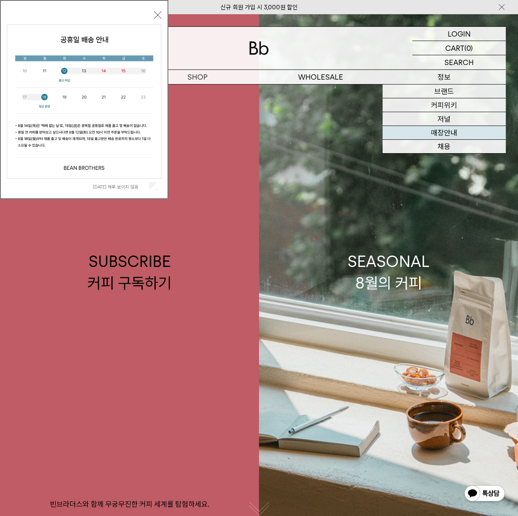
click at [458, 129] on link "매장안내" at bounding box center [444, 133] width 124 height 14
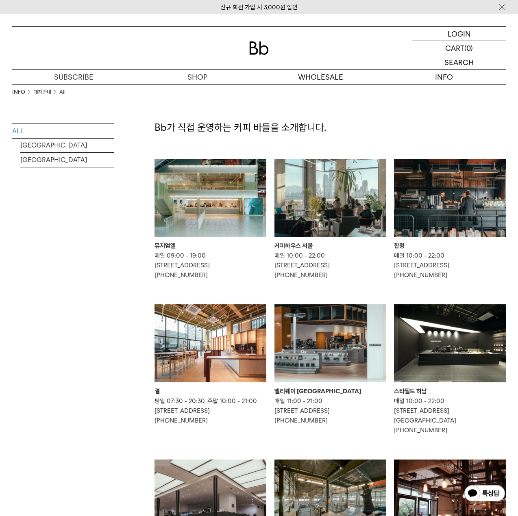
click at [391, 119] on div "Bb가 직접 운영하는 커피 바들을 소개합니다. 뮤지엄엘 매일 09:00 - 19:00 [STREET_ADDRESS] [PHONE_NUMBER]…" at bounding box center [329, 432] width 351 height 696
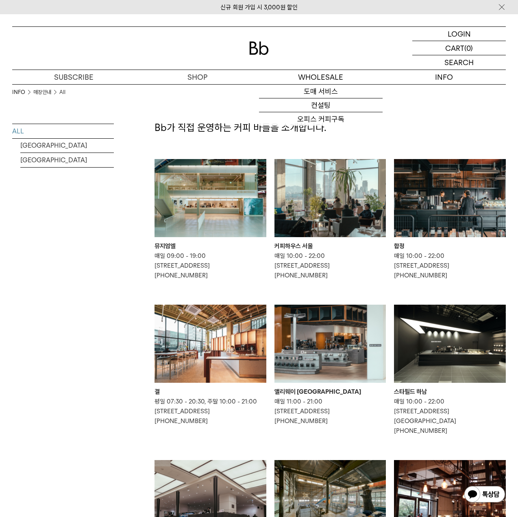
click at [67, 358] on div "INFO 매장안내 All ALL [GEOGRAPHIC_DATA] [GEOGRAPHIC_DATA]" at bounding box center [63, 432] width 102 height 696
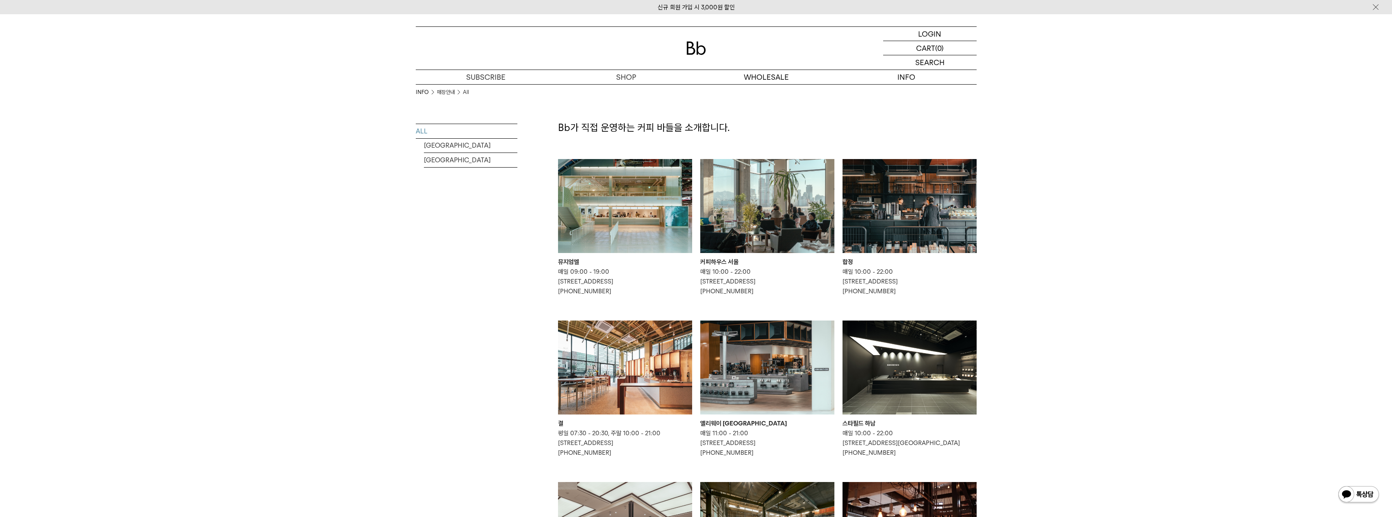
click at [259, 402] on div "INFO 매장안내 All ALL [GEOGRAPHIC_DATA] [GEOGRAPHIC_DATA] Bb가 직접 운영하는 커피 바들을 소개합니다." at bounding box center [696, 449] width 1392 height 730
click at [337, 242] on div "INFO 매장안내 All ALL [GEOGRAPHIC_DATA] [GEOGRAPHIC_DATA] Bb가 직접 운영하는 커피 바들을 소개합니다." at bounding box center [696, 449] width 1392 height 730
click at [288, 261] on div "INFO 매장안내 All ALL [GEOGRAPHIC_DATA] [GEOGRAPHIC_DATA] Bb가 직접 운영하는 커피 바들을 소개합니다." at bounding box center [696, 449] width 1392 height 730
click at [291, 273] on div "INFO 매장안내 All ALL [GEOGRAPHIC_DATA] [GEOGRAPHIC_DATA] Bb가 직접 운영하는 커피 바들을 소개합니다." at bounding box center [696, 449] width 1392 height 730
drag, startPoint x: 302, startPoint y: 136, endPoint x: 313, endPoint y: 54, distance: 82.9
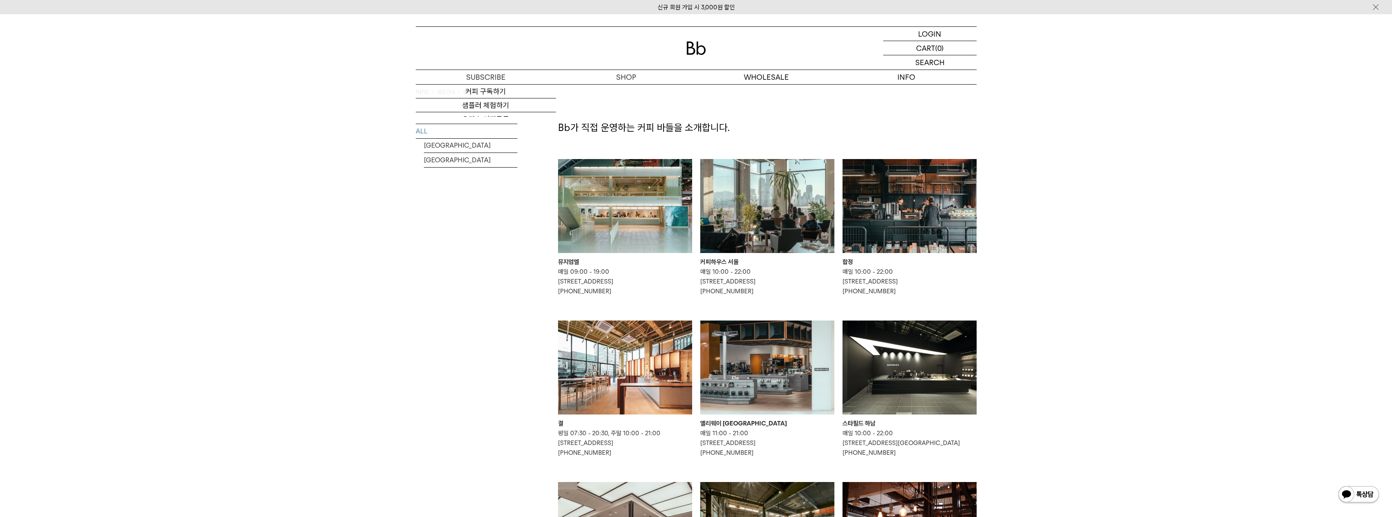
click at [300, 133] on div "INFO 매장안내 All ALL [GEOGRAPHIC_DATA] [GEOGRAPHIC_DATA] Bb가 직접 운영하는 커피 바들을 소개합니다." at bounding box center [696, 449] width 1392 height 730
drag, startPoint x: 142, startPoint y: 348, endPoint x: 128, endPoint y: 293, distance: 55.7
click at [141, 347] on div "INFO 매장안내 All ALL [GEOGRAPHIC_DATA] [GEOGRAPHIC_DATA] Bb가 직접 운영하는 커피 바들을 소개합니다." at bounding box center [696, 449] width 1392 height 730
